Goal: Information Seeking & Learning: Learn about a topic

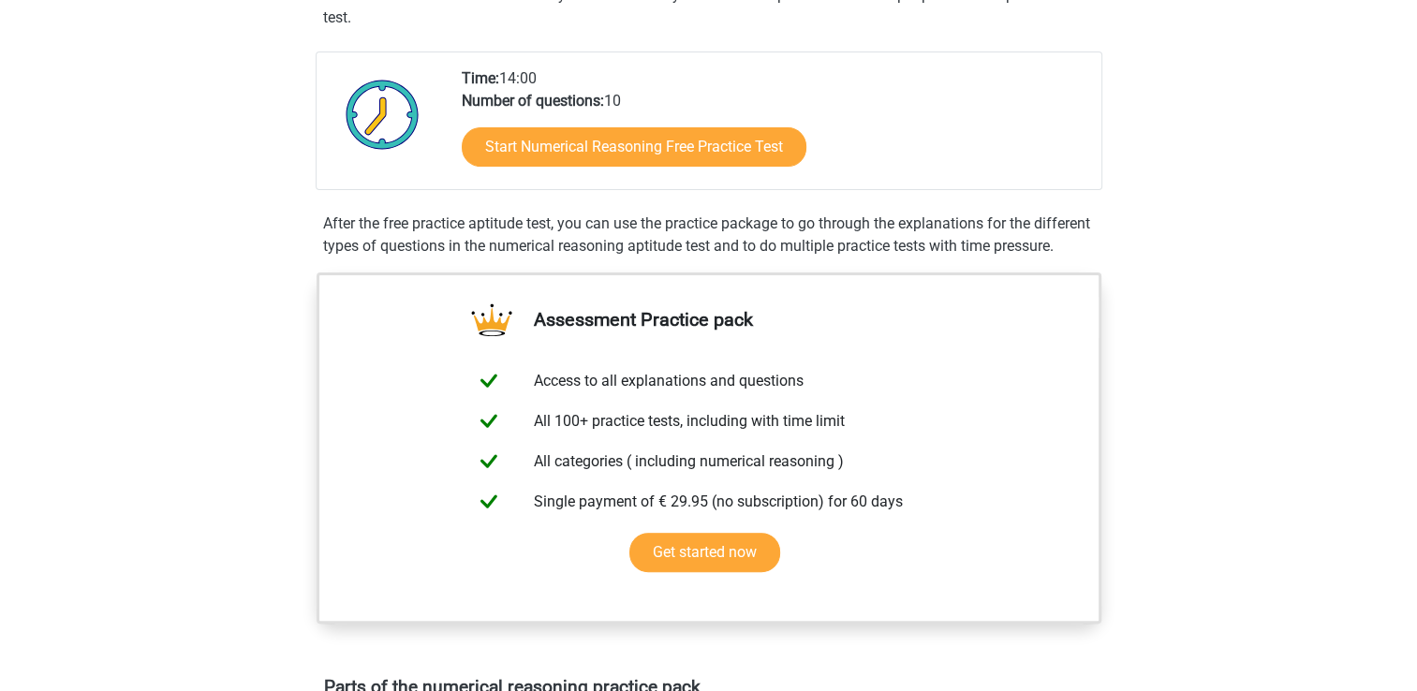
scroll to position [407, 0]
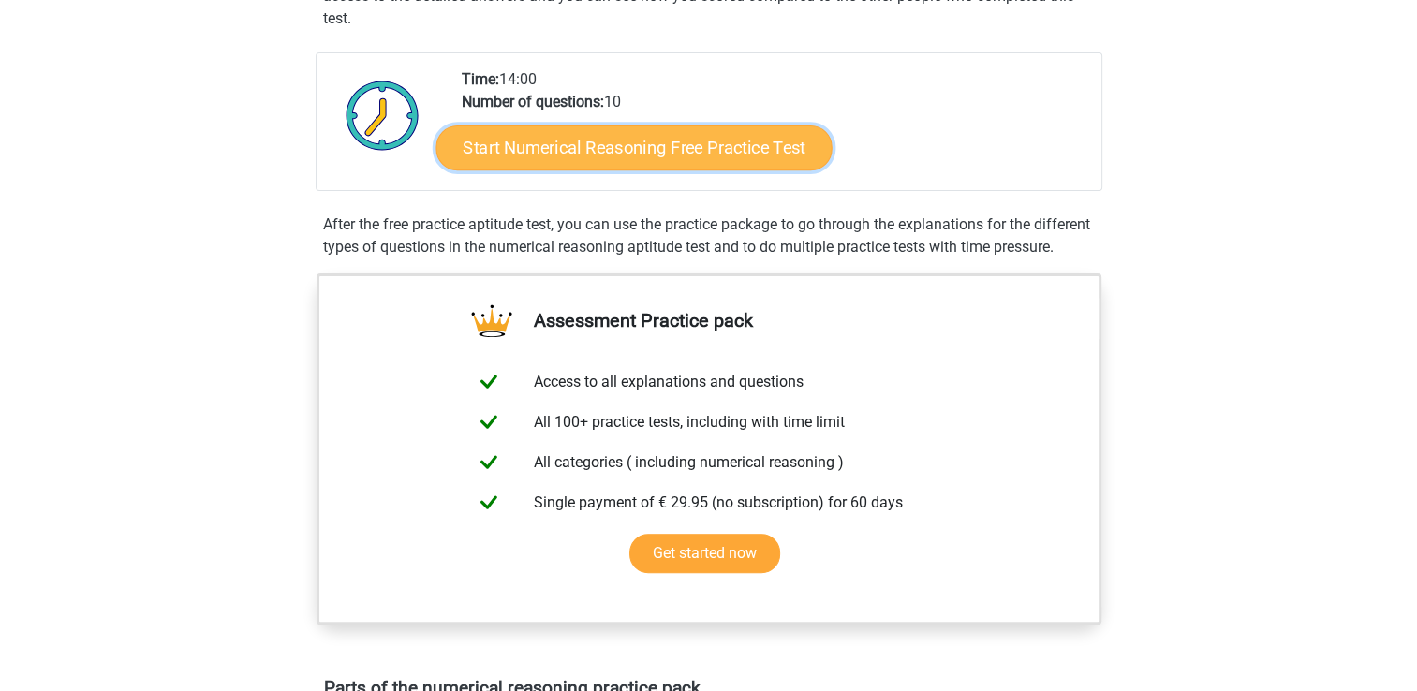
click at [640, 156] on link "Start Numerical Reasoning Free Practice Test" at bounding box center [634, 147] width 396 height 45
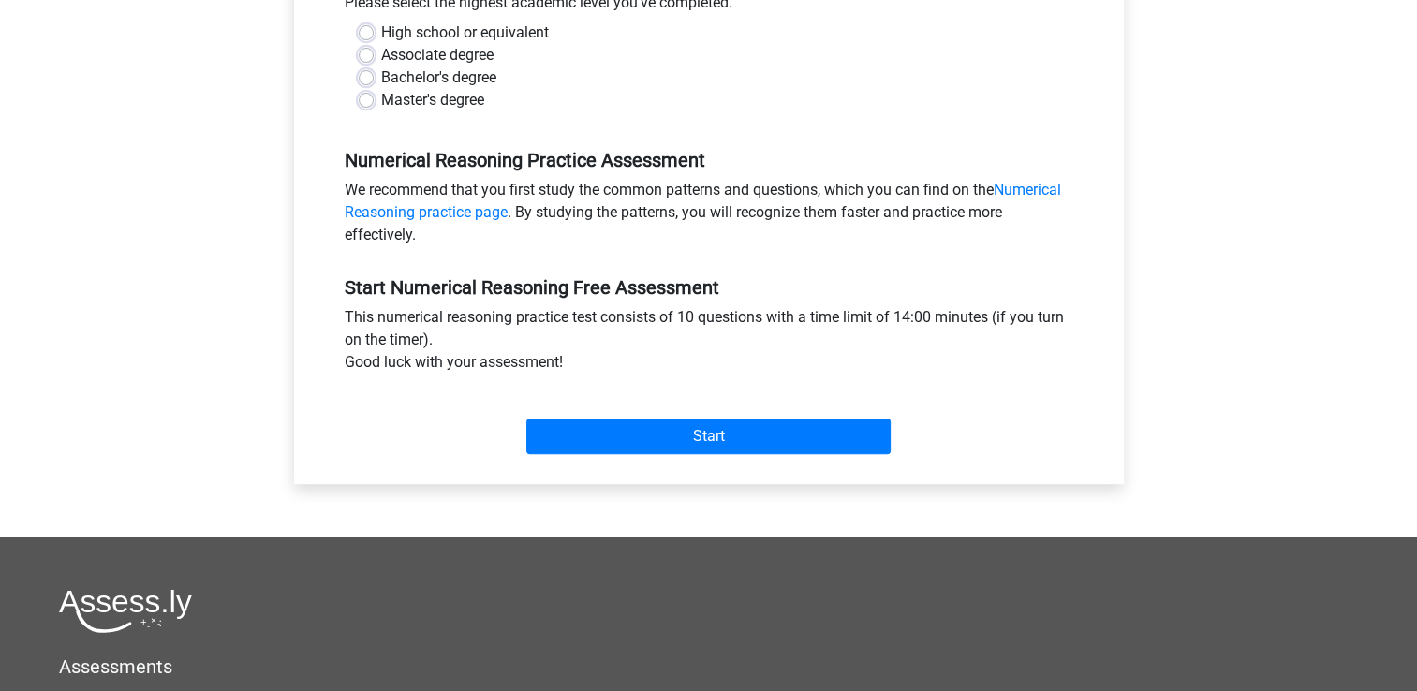
scroll to position [450, 0]
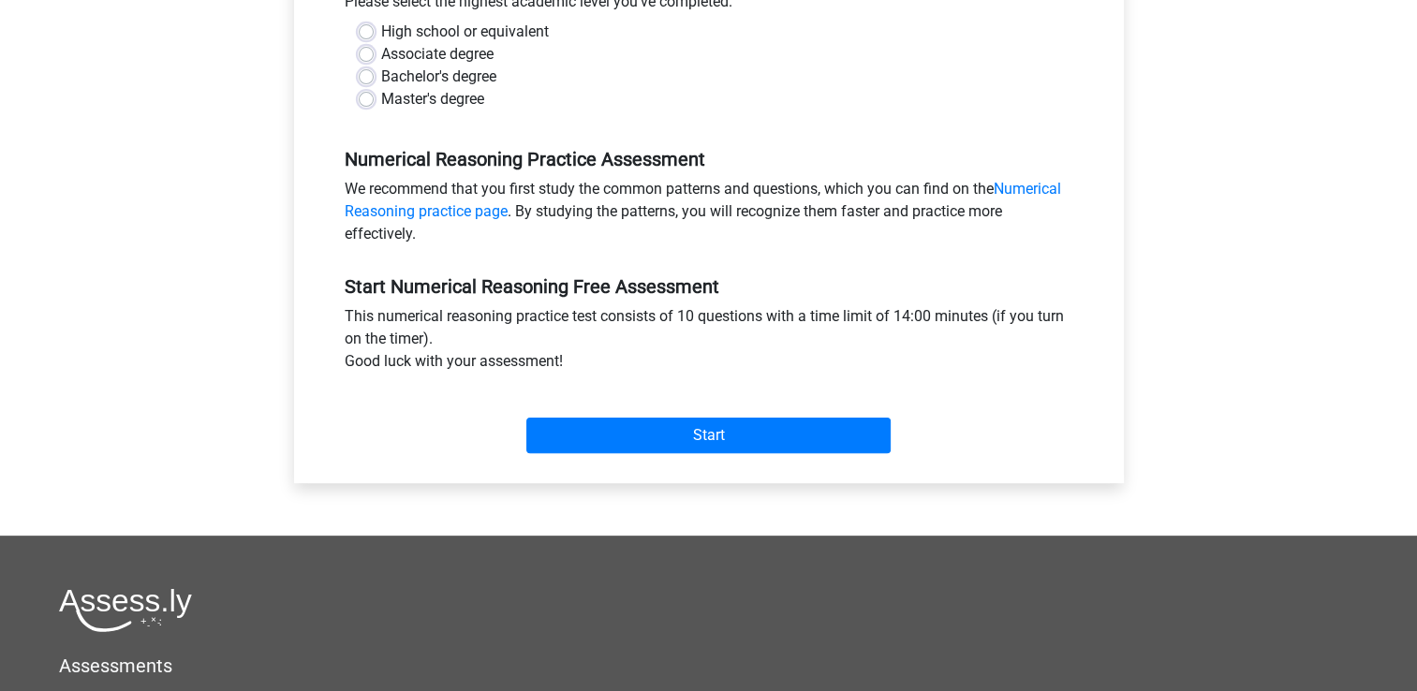
click at [381, 76] on label "Bachelor's degree" at bounding box center [438, 77] width 115 height 22
click at [372, 76] on input "Bachelor's degree" at bounding box center [366, 75] width 15 height 19
radio input "true"
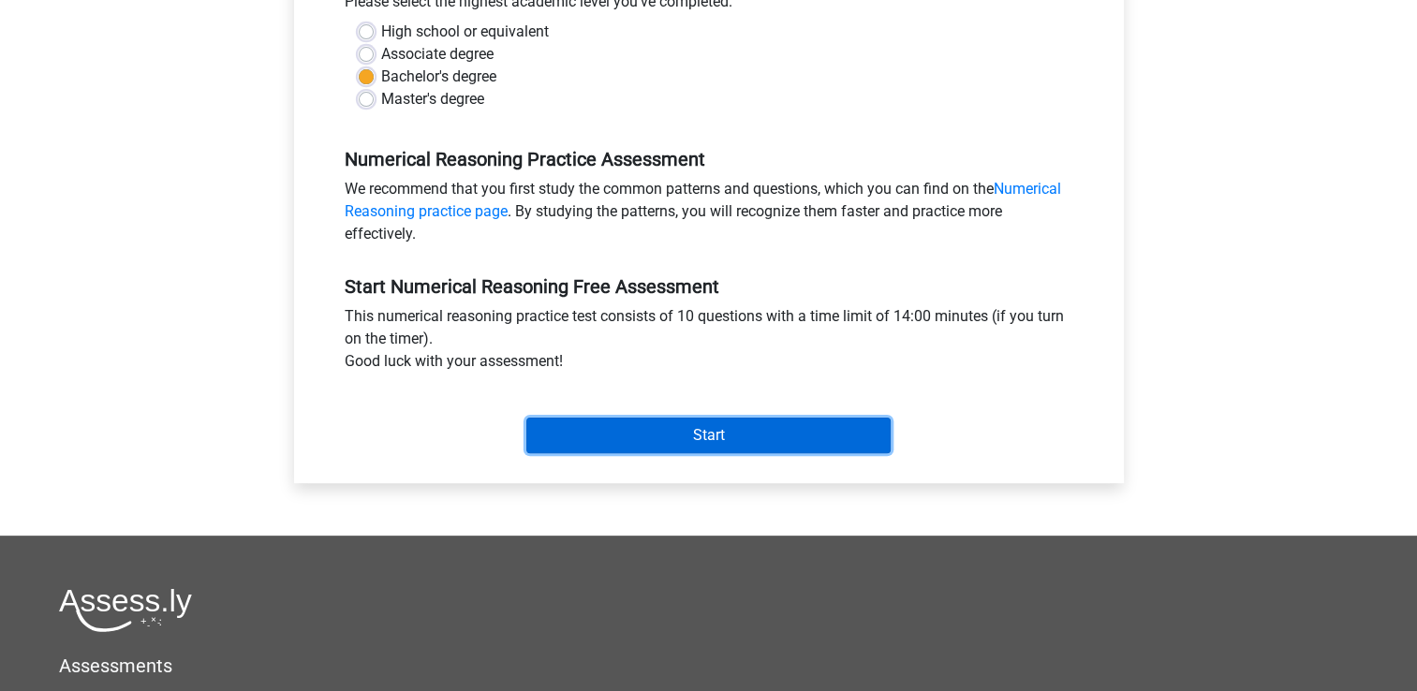
click at [735, 436] on input "Start" at bounding box center [708, 436] width 364 height 36
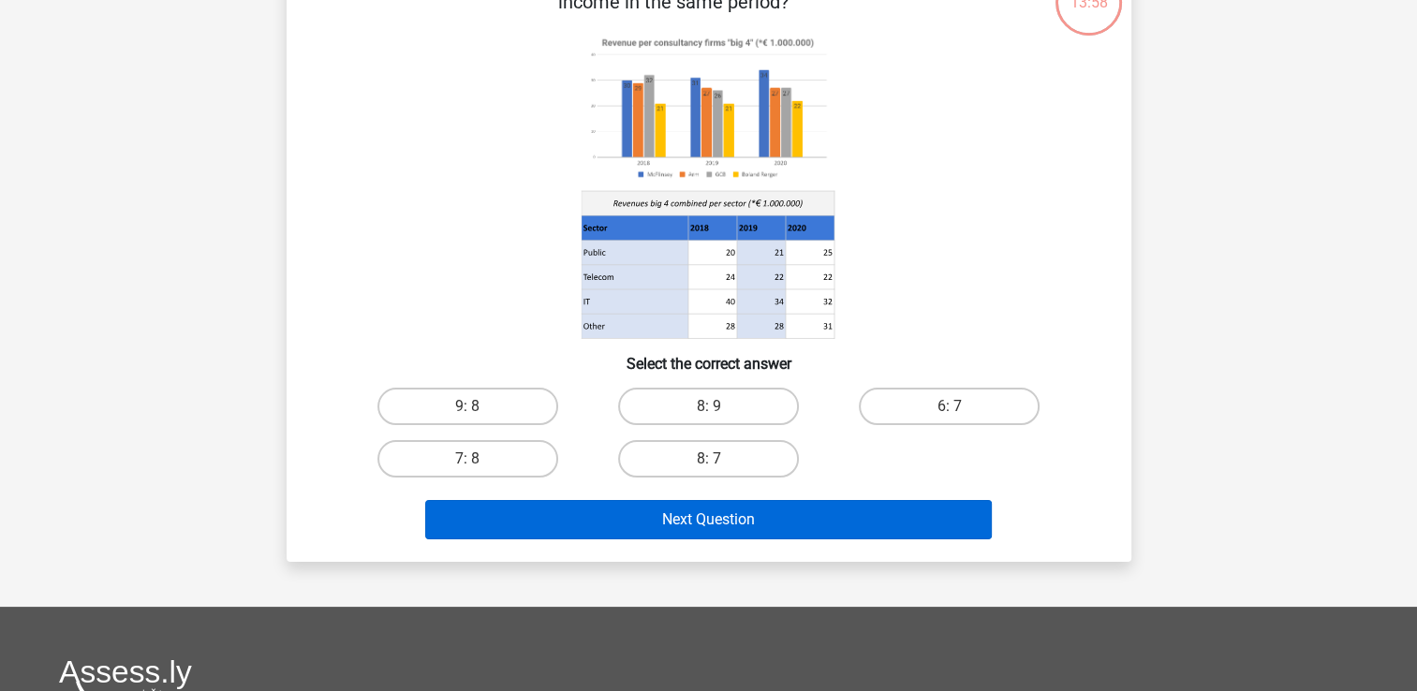
scroll to position [142, 0]
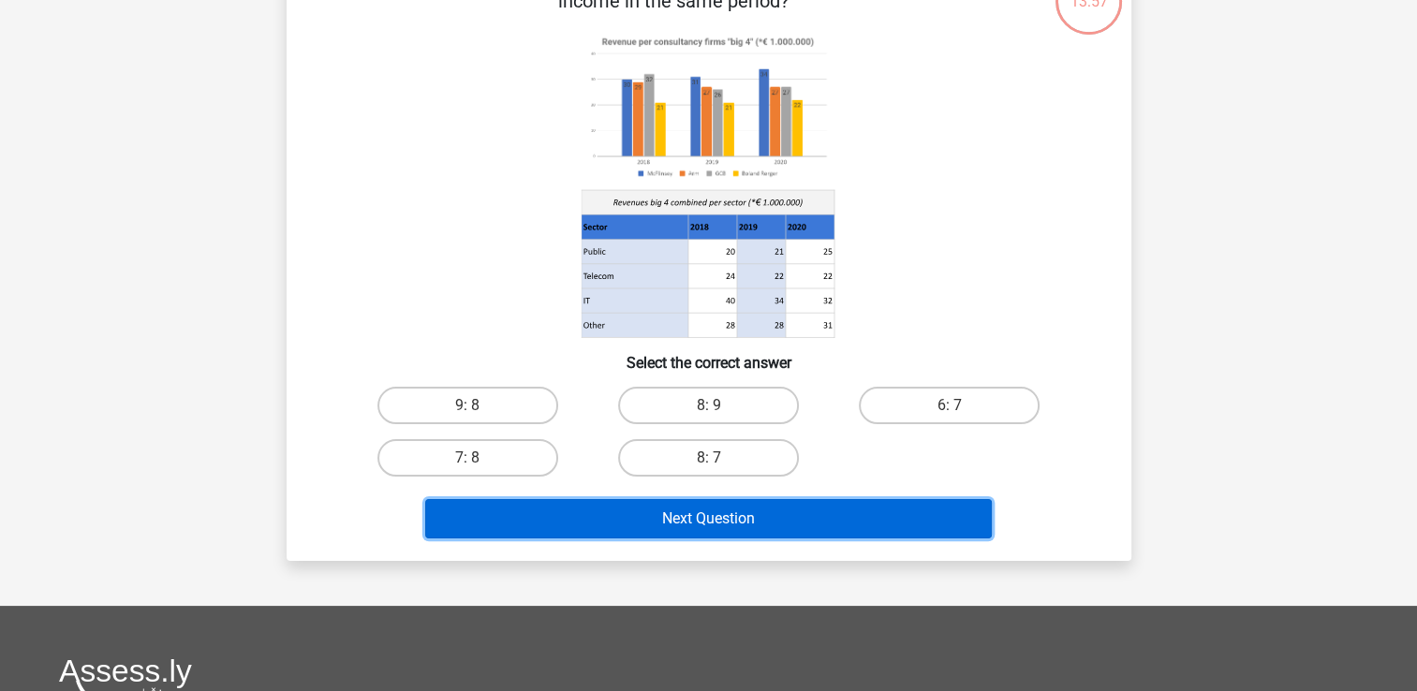
click at [727, 519] on button "Next Question" at bounding box center [708, 518] width 567 height 39
